Goal: Information Seeking & Learning: Find specific fact

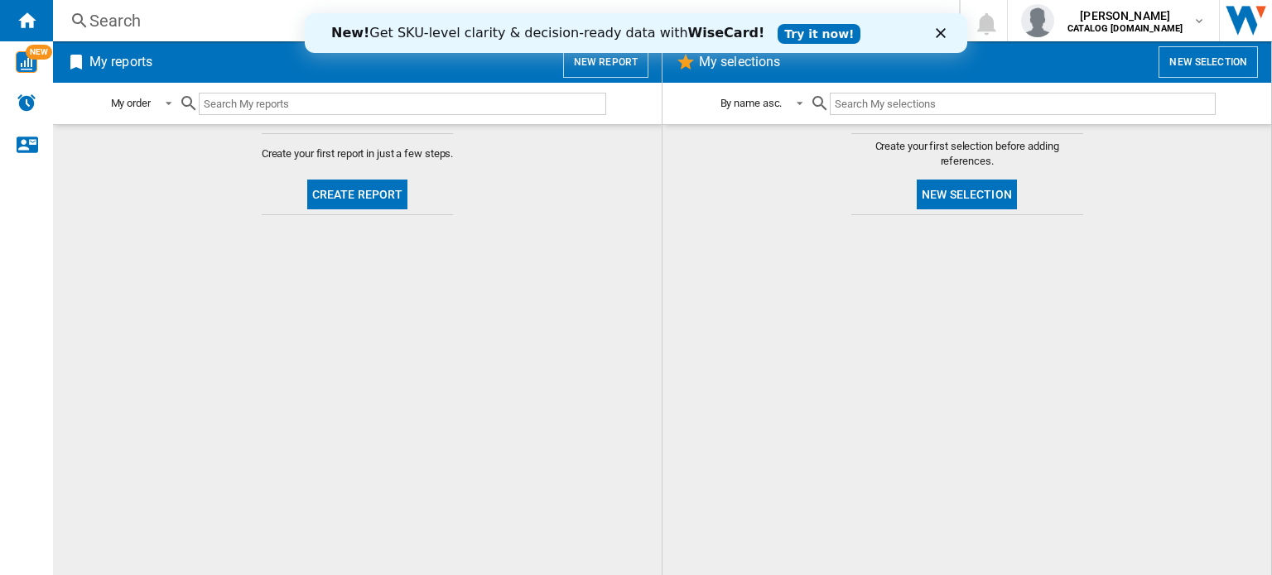
click at [158, 28] on div "Search" at bounding box center [502, 20] width 826 height 23
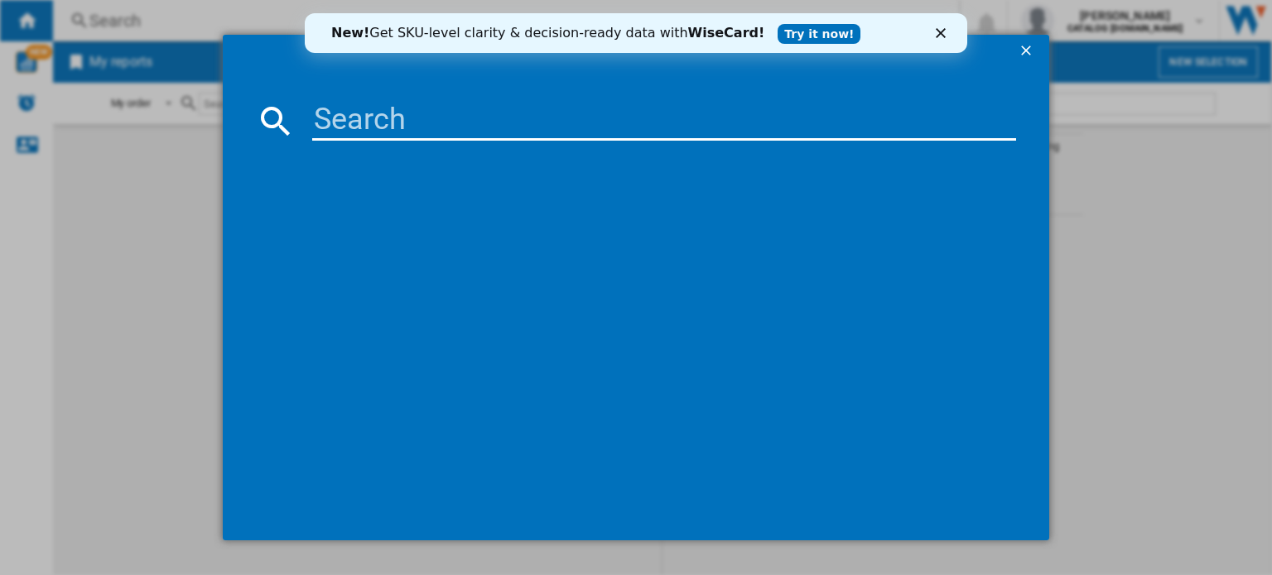
click at [343, 127] on input at bounding box center [664, 121] width 704 height 40
type input "hkb664450nb"
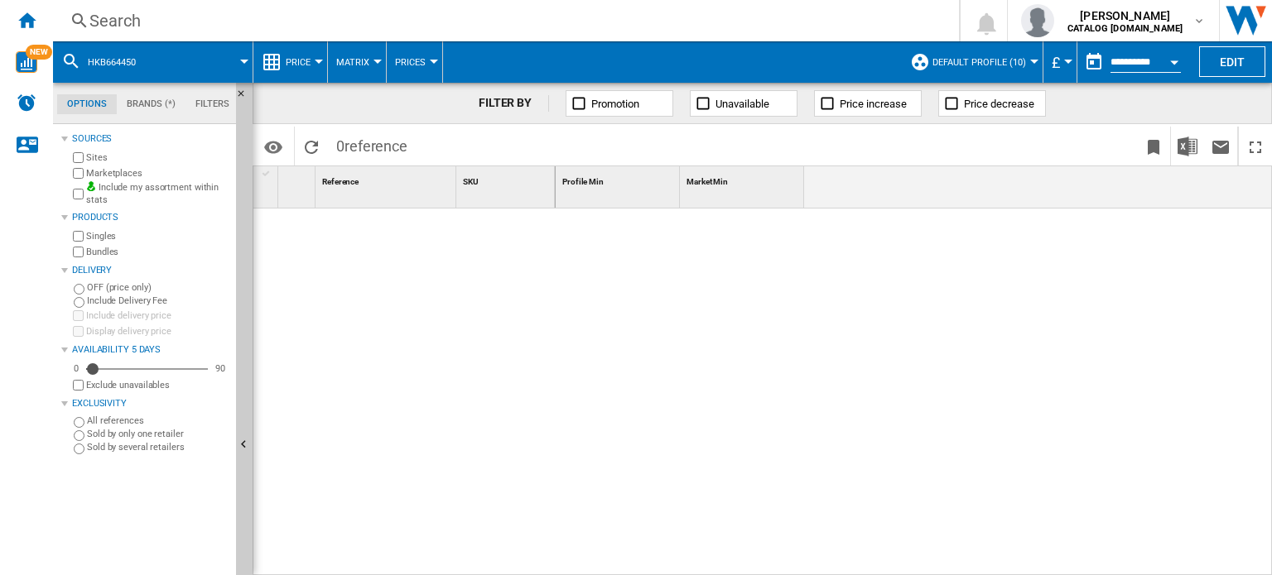
click at [116, 30] on div "Search" at bounding box center [502, 20] width 826 height 23
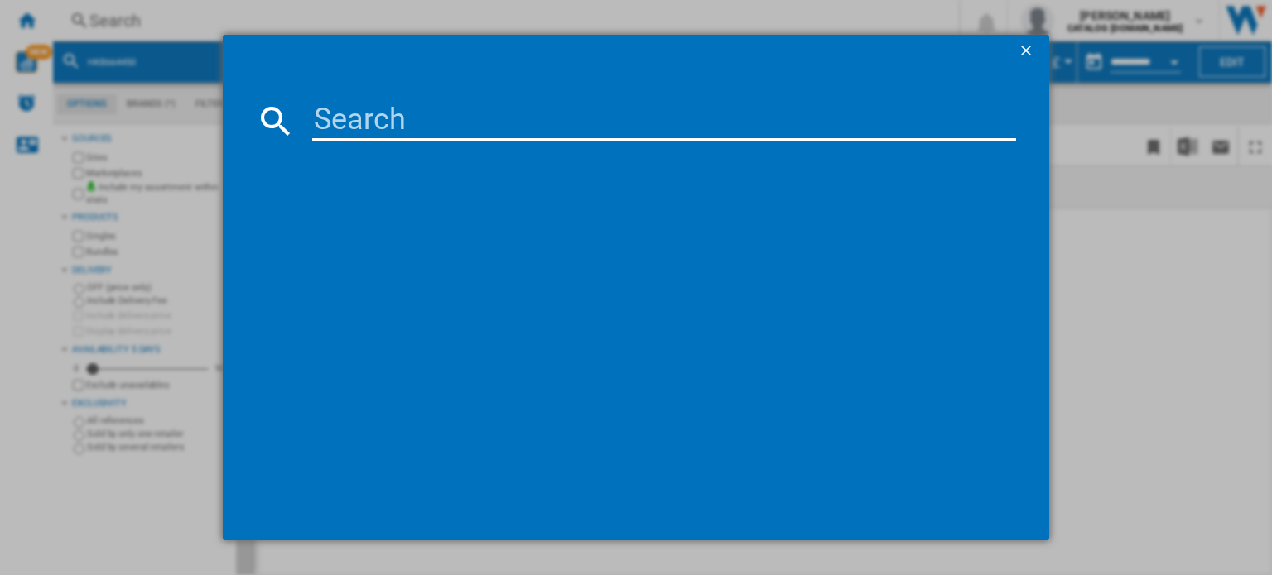
click at [329, 132] on input at bounding box center [664, 121] width 704 height 40
click at [342, 127] on input at bounding box center [664, 121] width 704 height 40
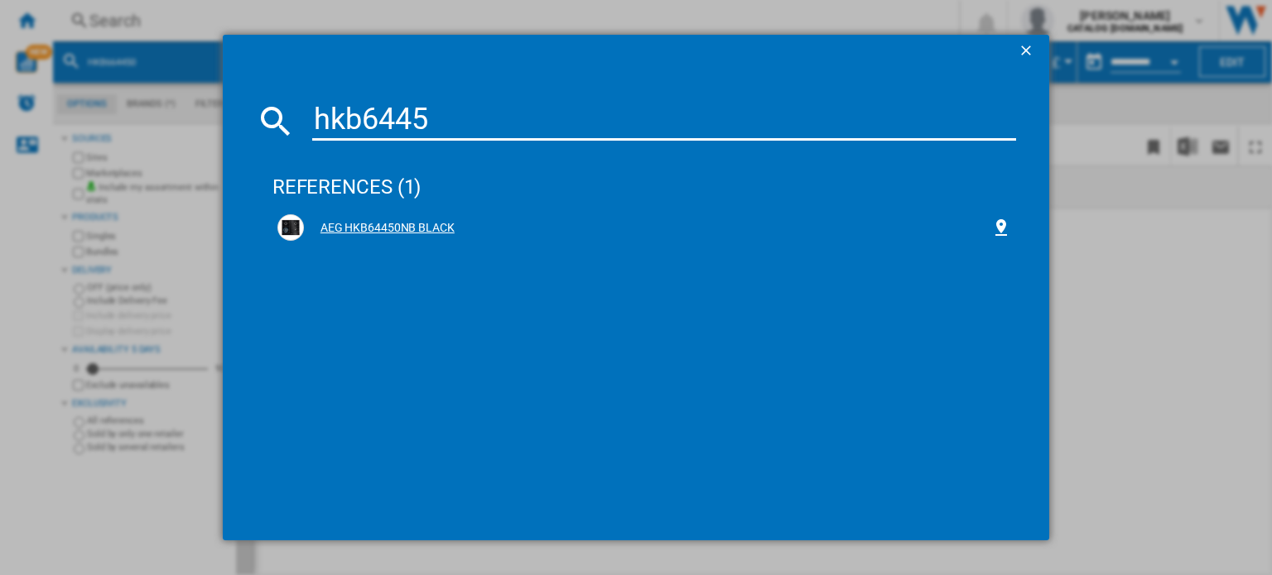
type input "hkb6445"
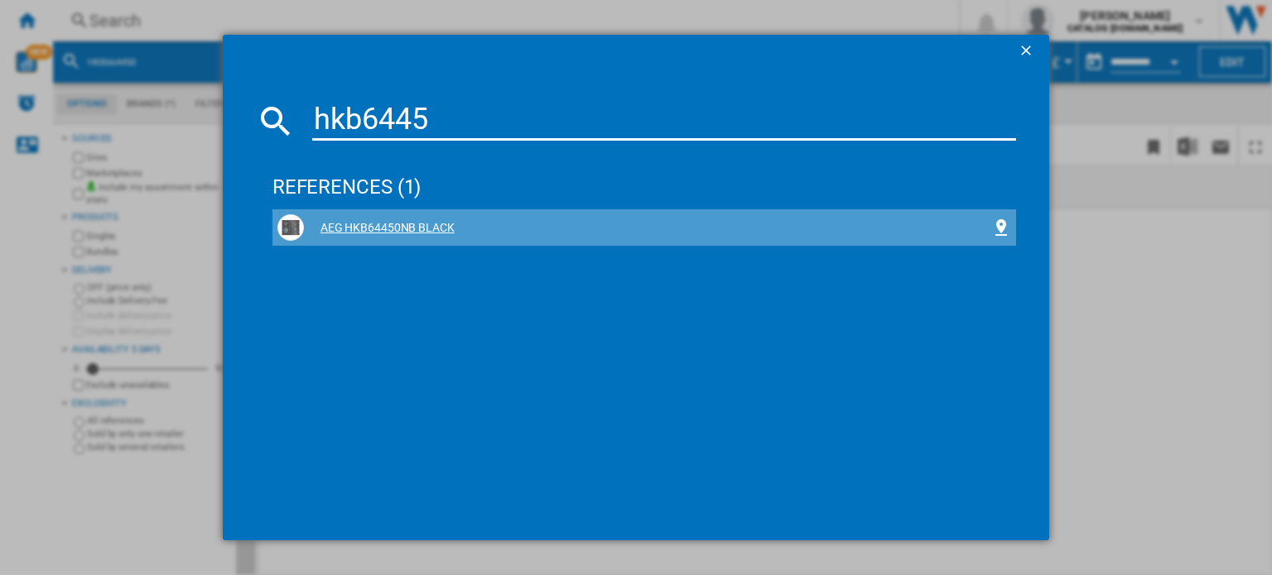
click at [346, 224] on div "AEG HKB64450NB BLACK" at bounding box center [647, 228] width 687 height 17
